Goal: Task Accomplishment & Management: Use online tool/utility

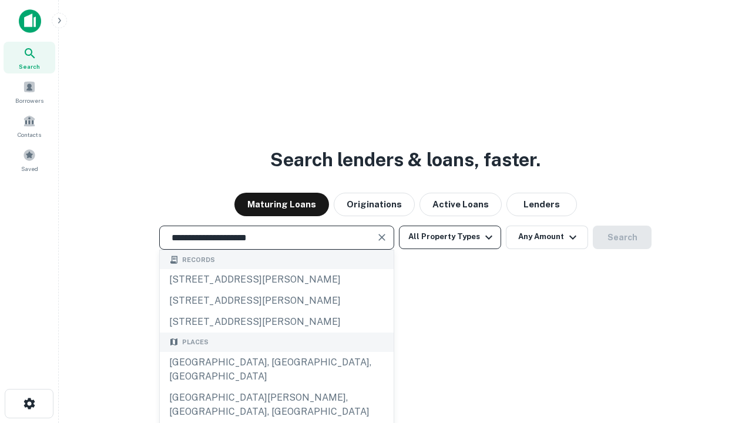
click at [276, 387] on div "Santa Monica, CA, USA" at bounding box center [277, 369] width 234 height 35
type input "**********"
click at [450, 237] on button "All Property Types" at bounding box center [450, 238] width 102 height 24
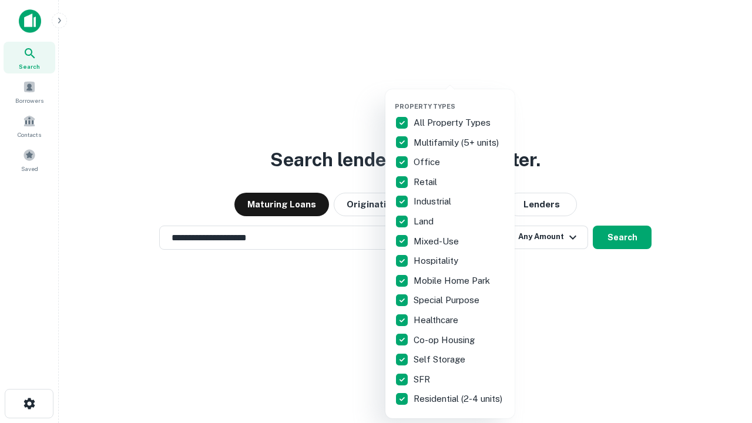
click at [460, 99] on button "button" at bounding box center [459, 99] width 129 height 1
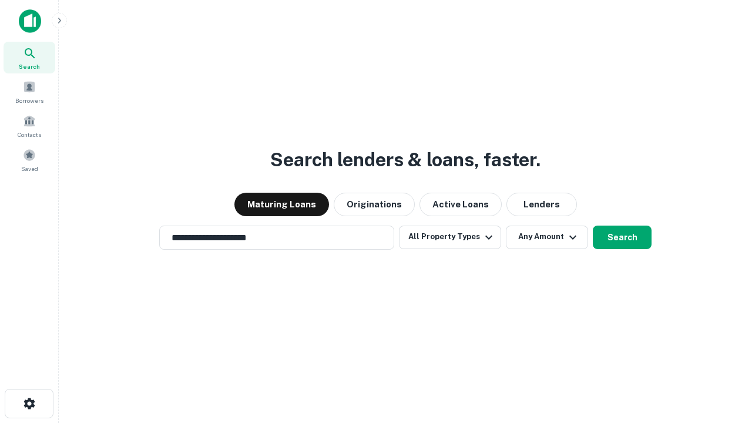
scroll to position [18, 0]
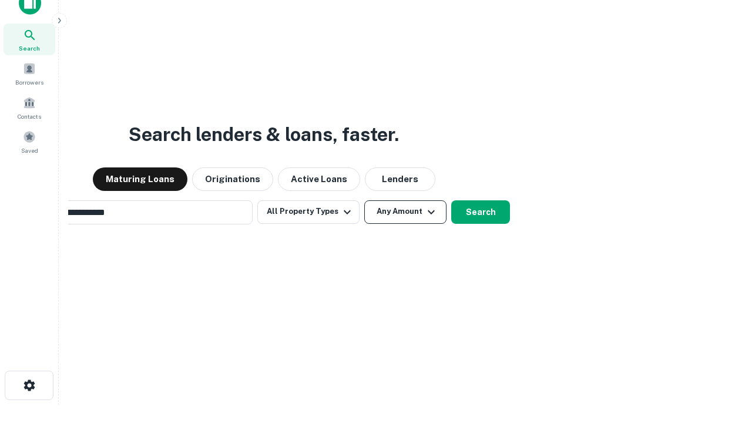
click at [364, 200] on button "Any Amount" at bounding box center [405, 212] width 82 height 24
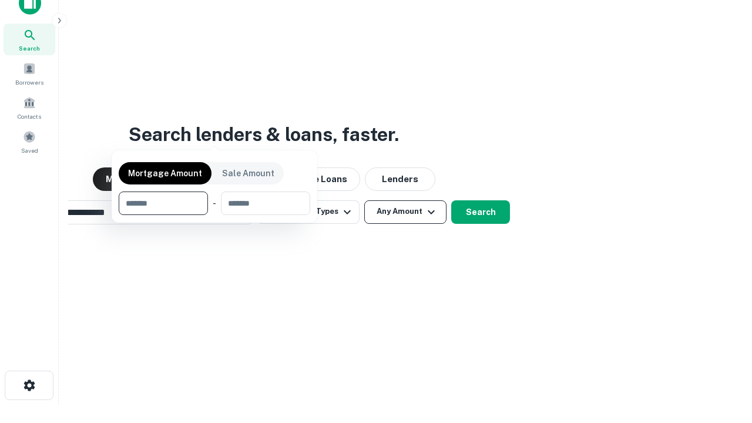
scroll to position [19, 0]
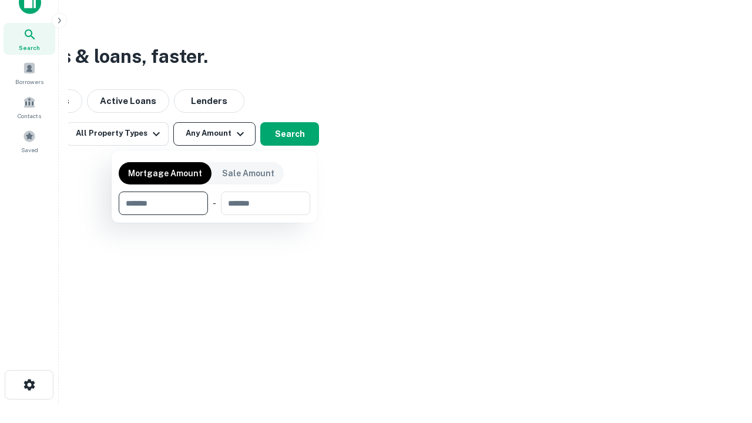
type input "*******"
click at [215, 215] on button "button" at bounding box center [215, 215] width 192 height 1
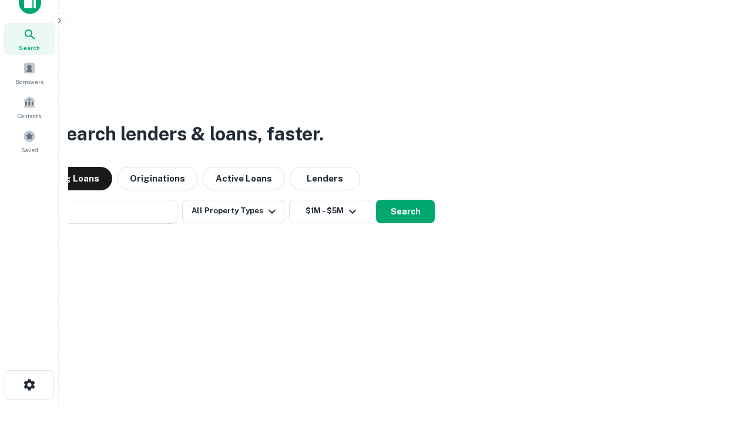
scroll to position [18, 0]
click at [376, 200] on button "Search" at bounding box center [405, 212] width 59 height 24
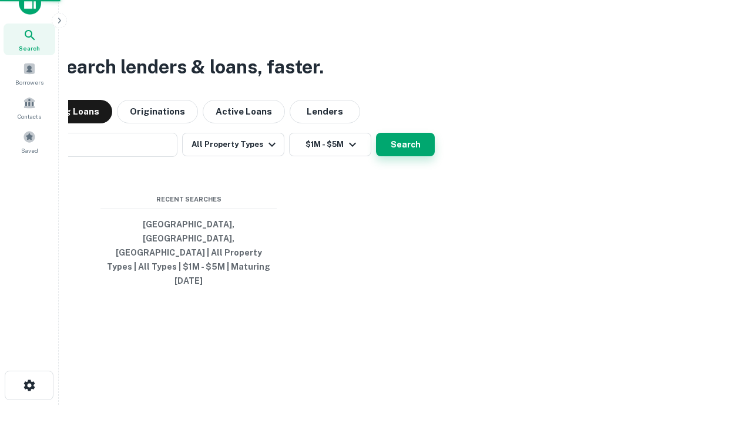
scroll to position [19, 0]
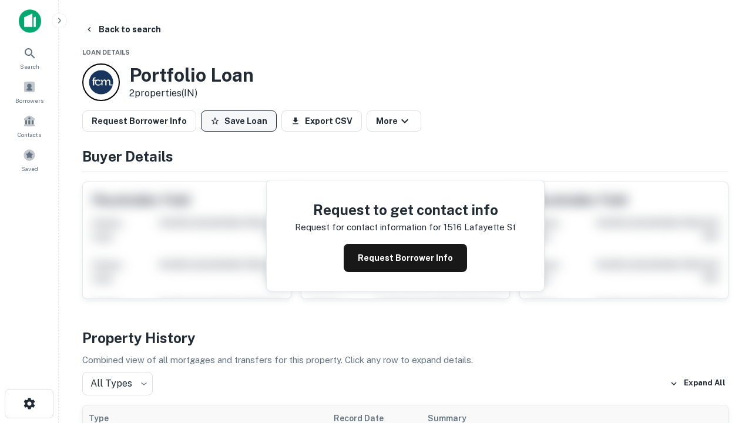
click at [239, 121] on button "Save Loan" at bounding box center [239, 121] width 76 height 21
click at [242, 121] on button "Loan Saved" at bounding box center [241, 121] width 81 height 21
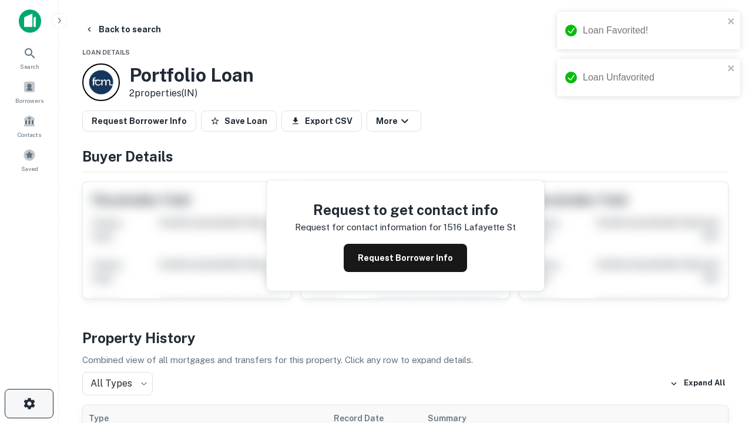
click at [29, 404] on icon "button" at bounding box center [29, 404] width 14 height 14
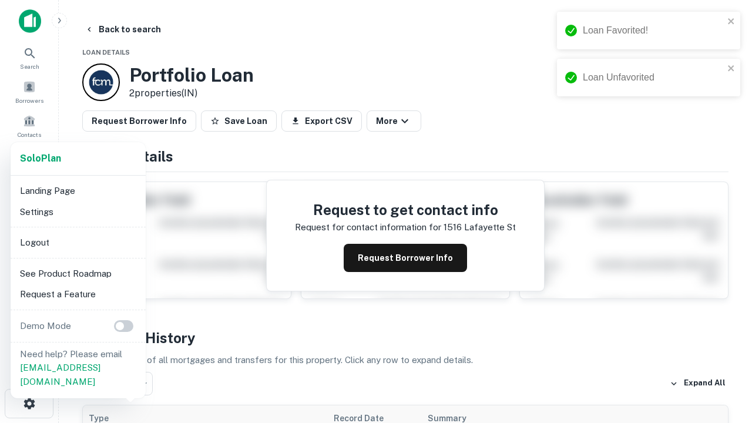
click at [78, 242] on li "Logout" at bounding box center [78, 242] width 126 height 21
